Goal: Task Accomplishment & Management: Manage account settings

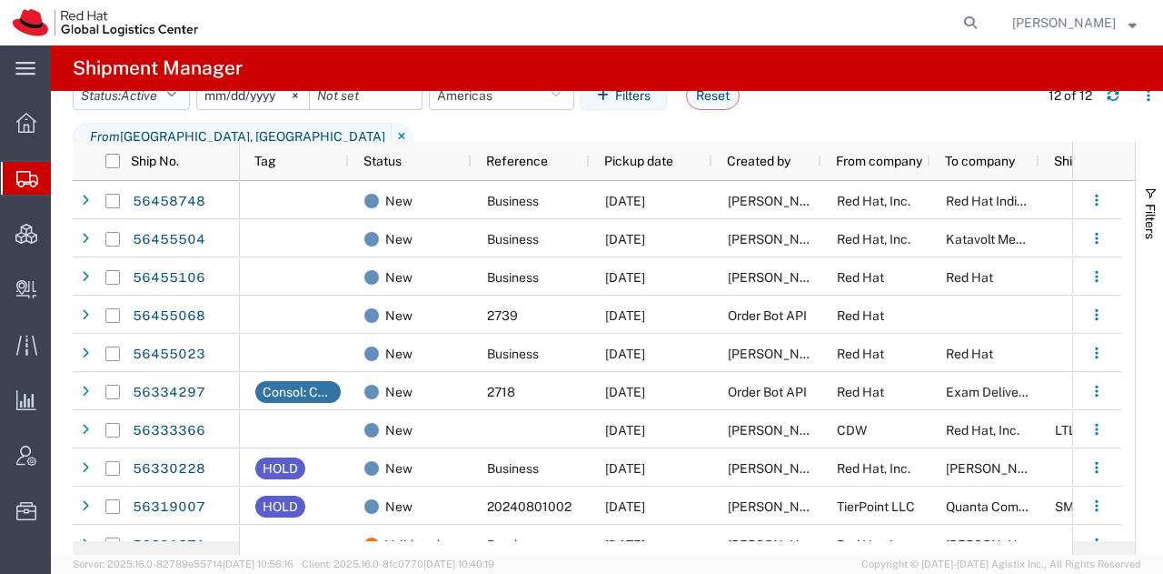
click at [169, 106] on button "Status: Active" at bounding box center [131, 95] width 117 height 29
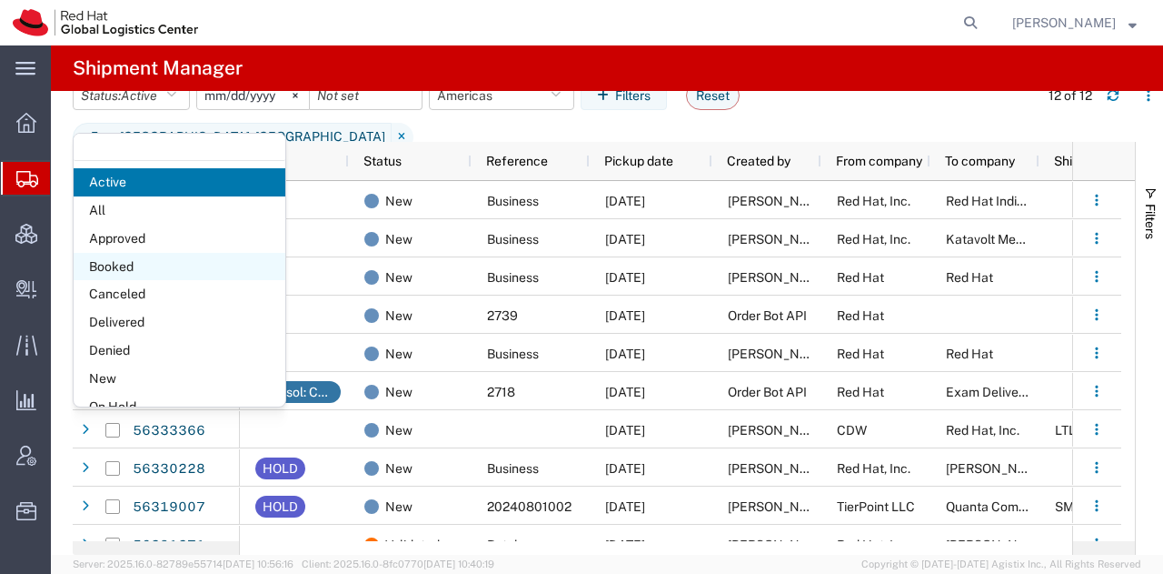
click at [104, 263] on span "Booked" at bounding box center [180, 267] width 212 height 28
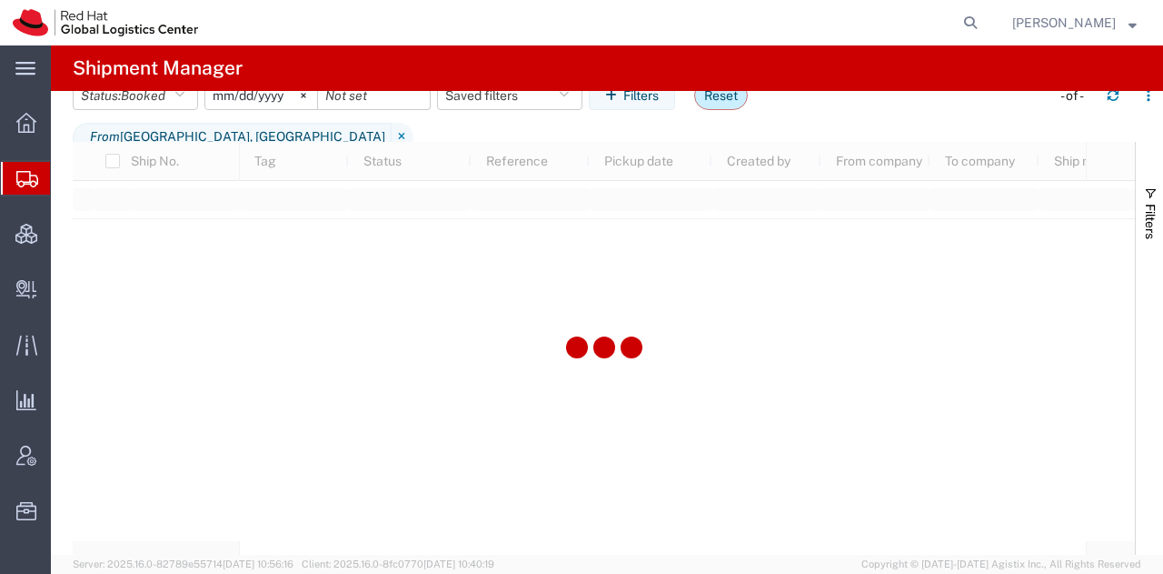
click at [713, 110] on button "Reset" at bounding box center [721, 95] width 54 height 29
type input "[DATE]"
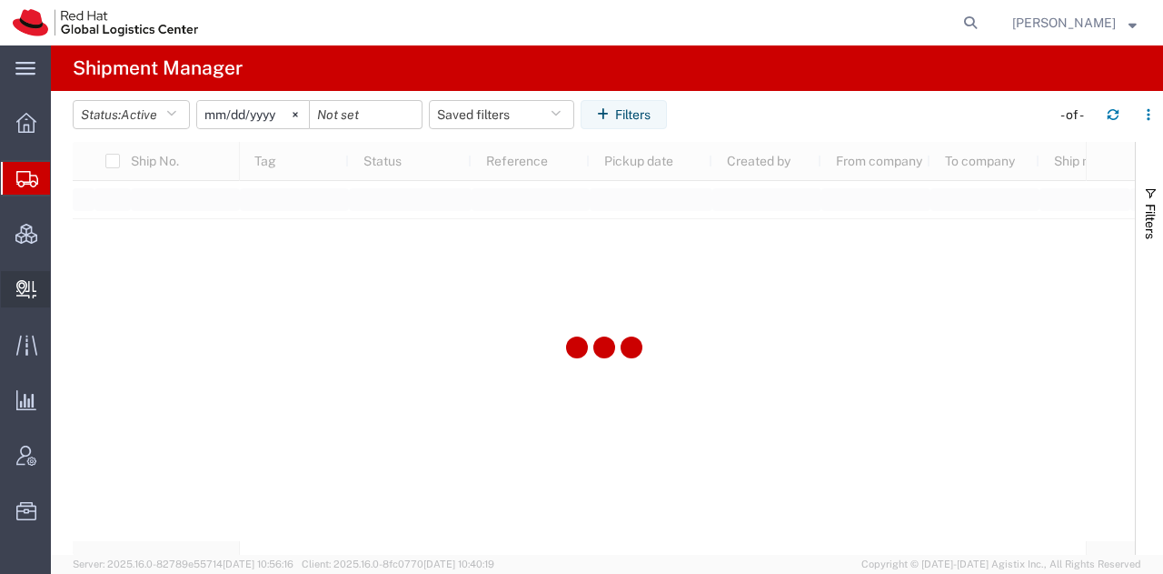
click at [0, 0] on span "Create Delivery" at bounding box center [0, 0] width 0 height 0
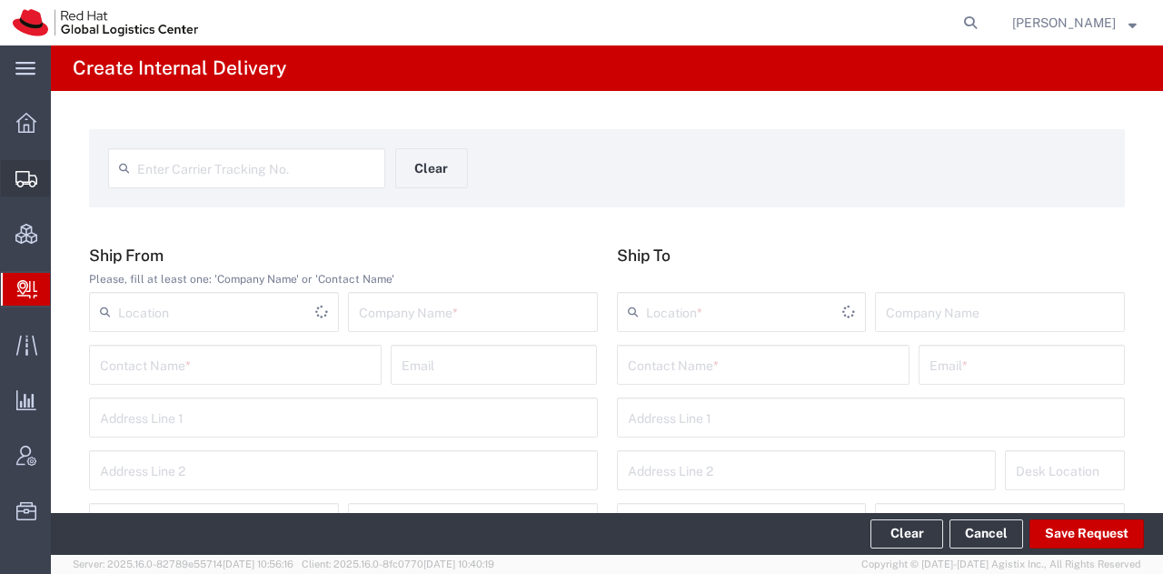
click at [0, 0] on span "Shipment Manager" at bounding box center [0, 0] width 0 height 0
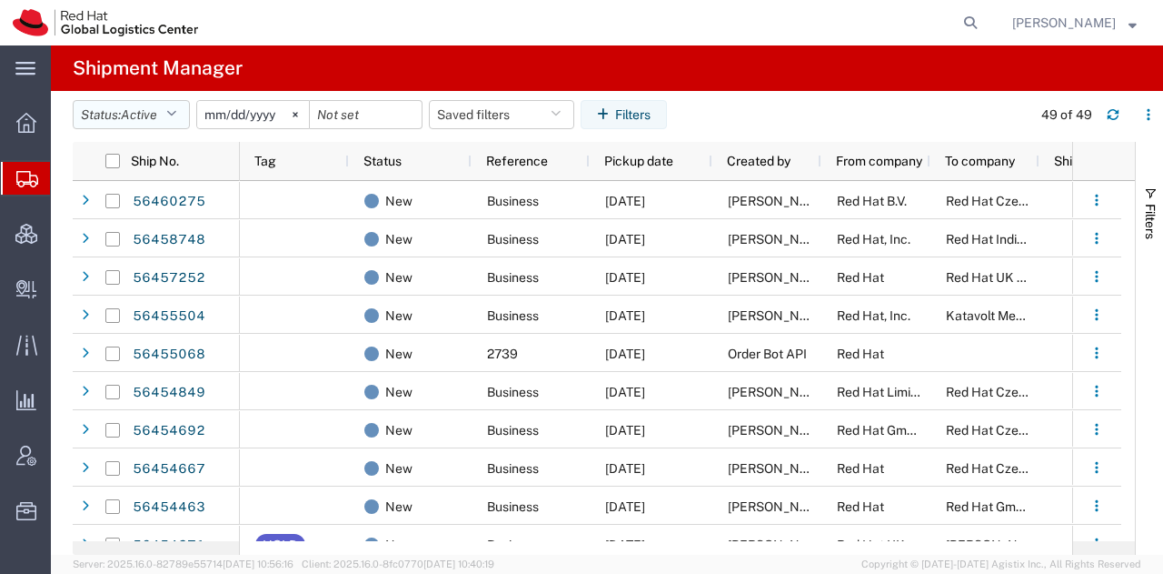
click at [185, 122] on button "Status: Active" at bounding box center [131, 114] width 117 height 29
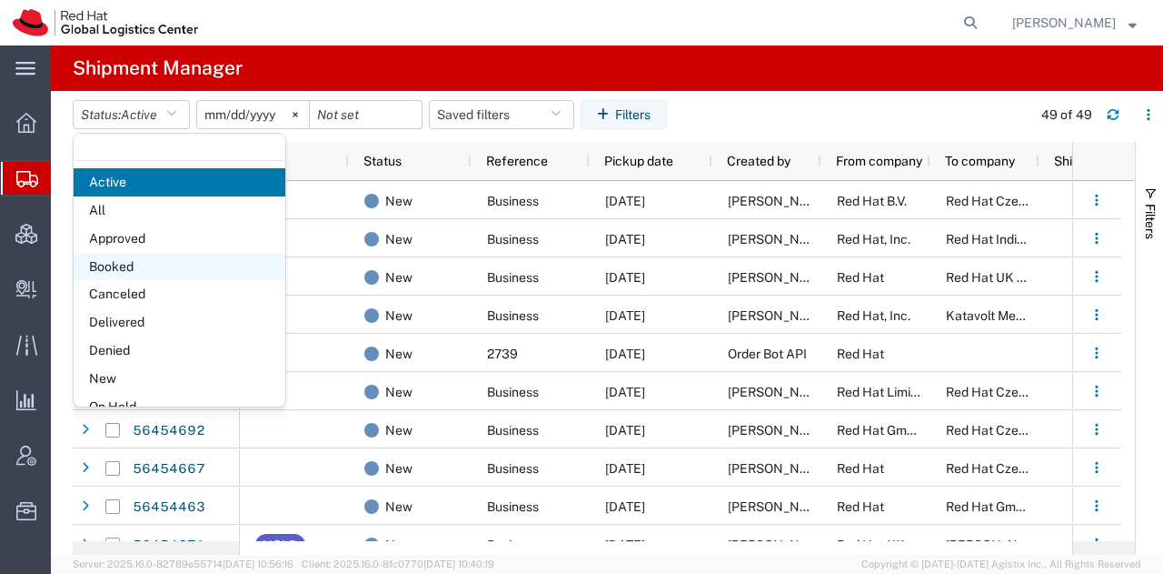
click at [128, 262] on span "Booked" at bounding box center [180, 267] width 212 height 28
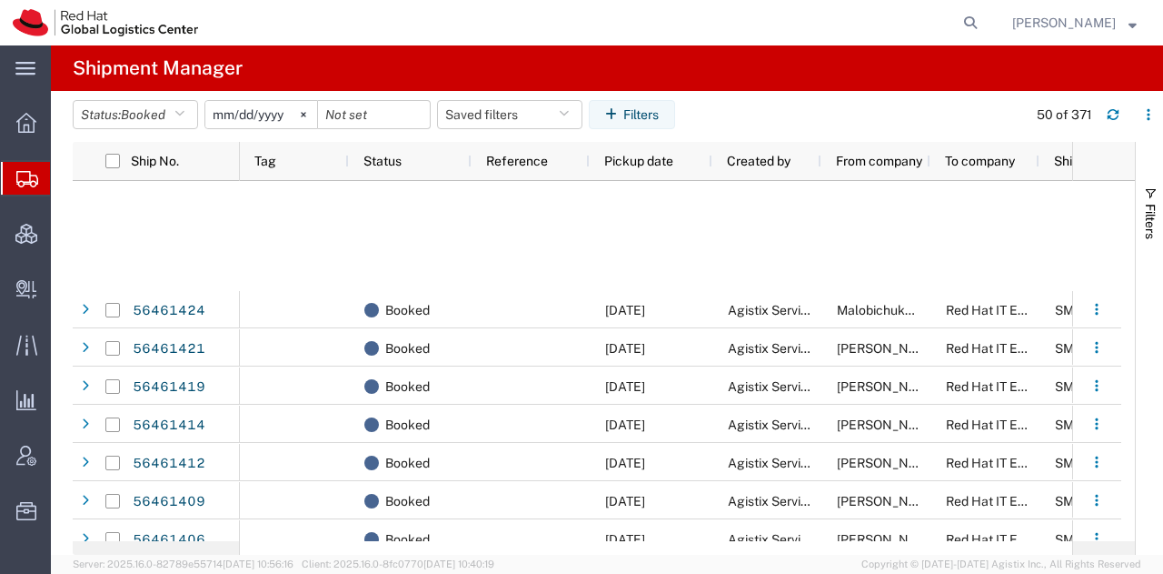
scroll to position [1271, 0]
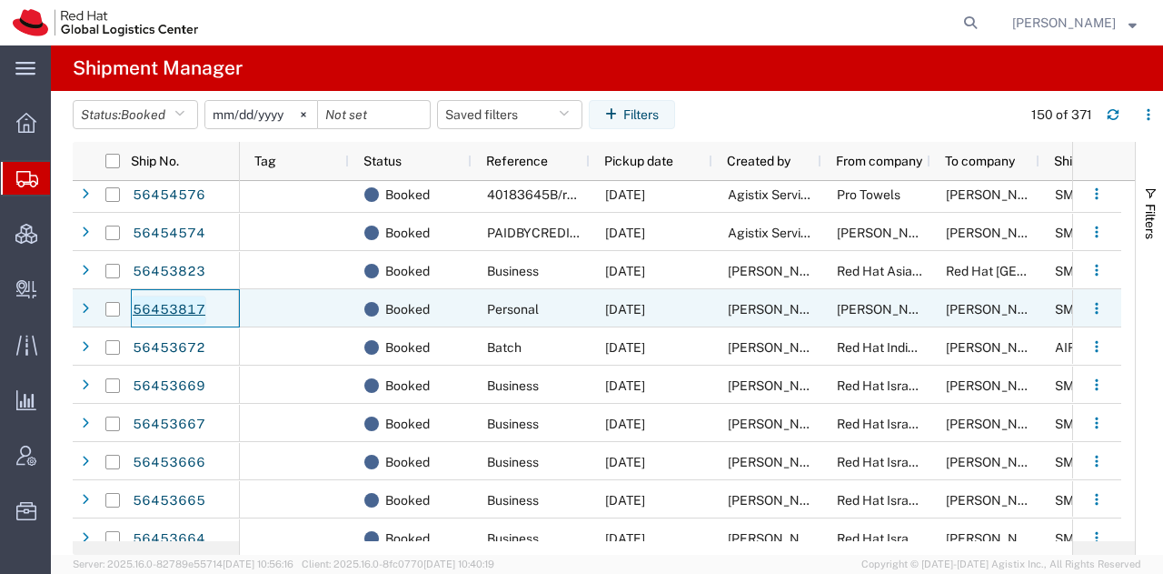
click at [191, 308] on link "56453817" at bounding box center [169, 309] width 75 height 29
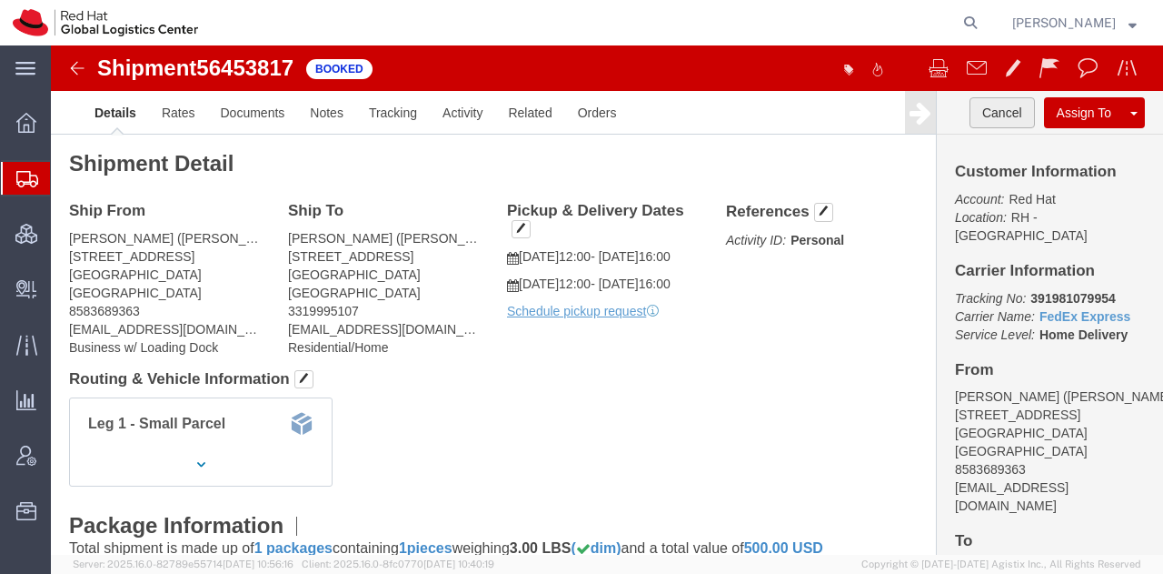
click button "Cancel"
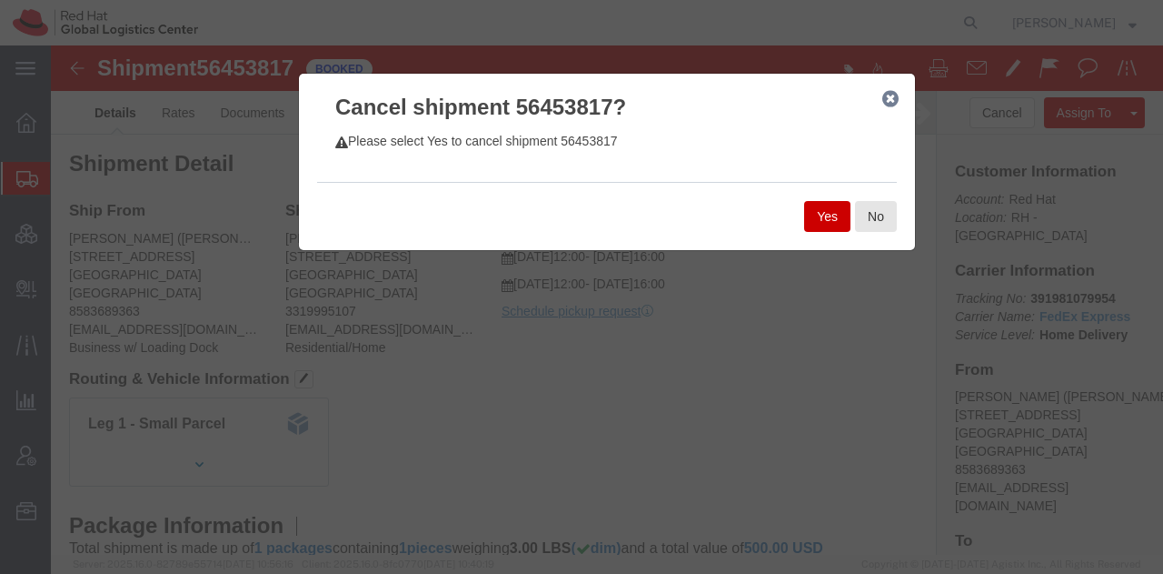
click button "Yes"
